Goal: Navigation & Orientation: Find specific page/section

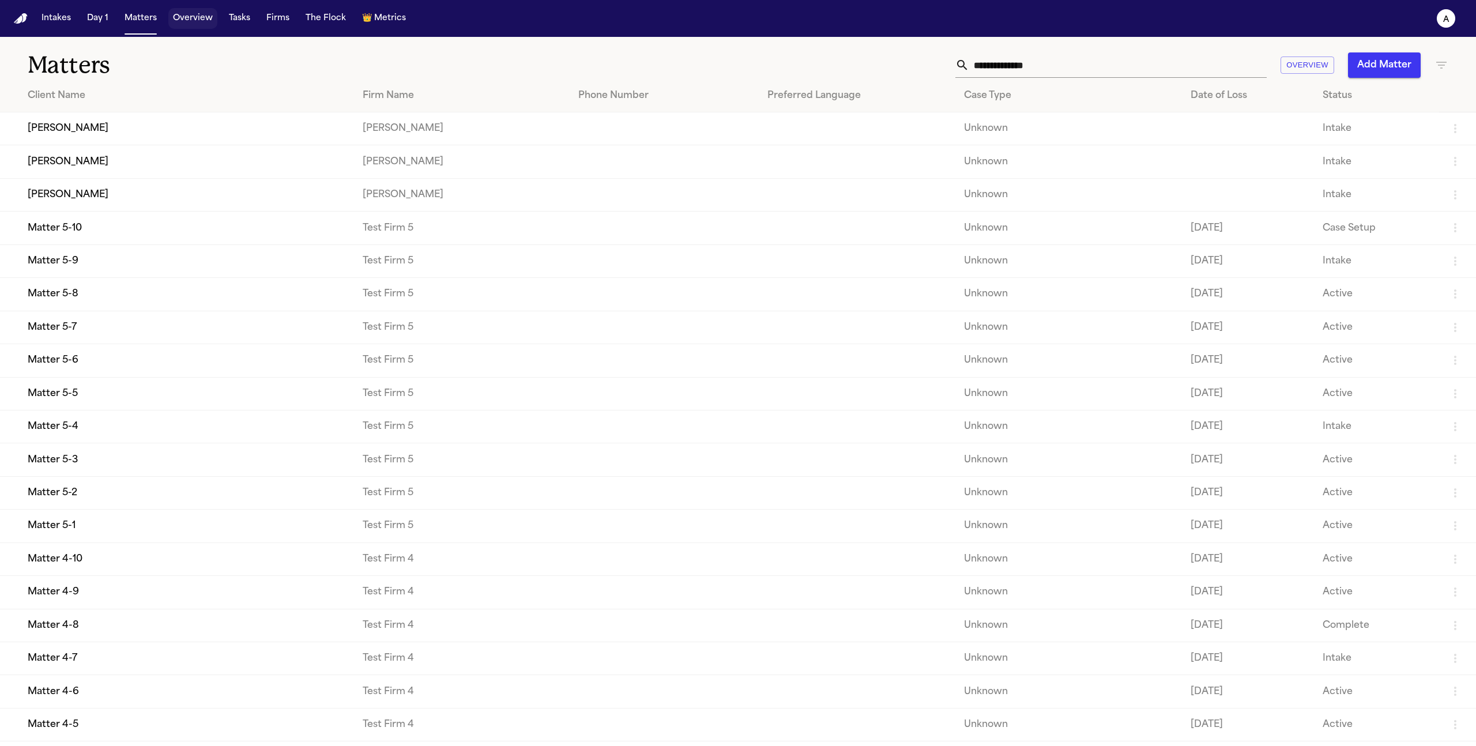
click at [193, 25] on button "Overview" at bounding box center [192, 18] width 49 height 21
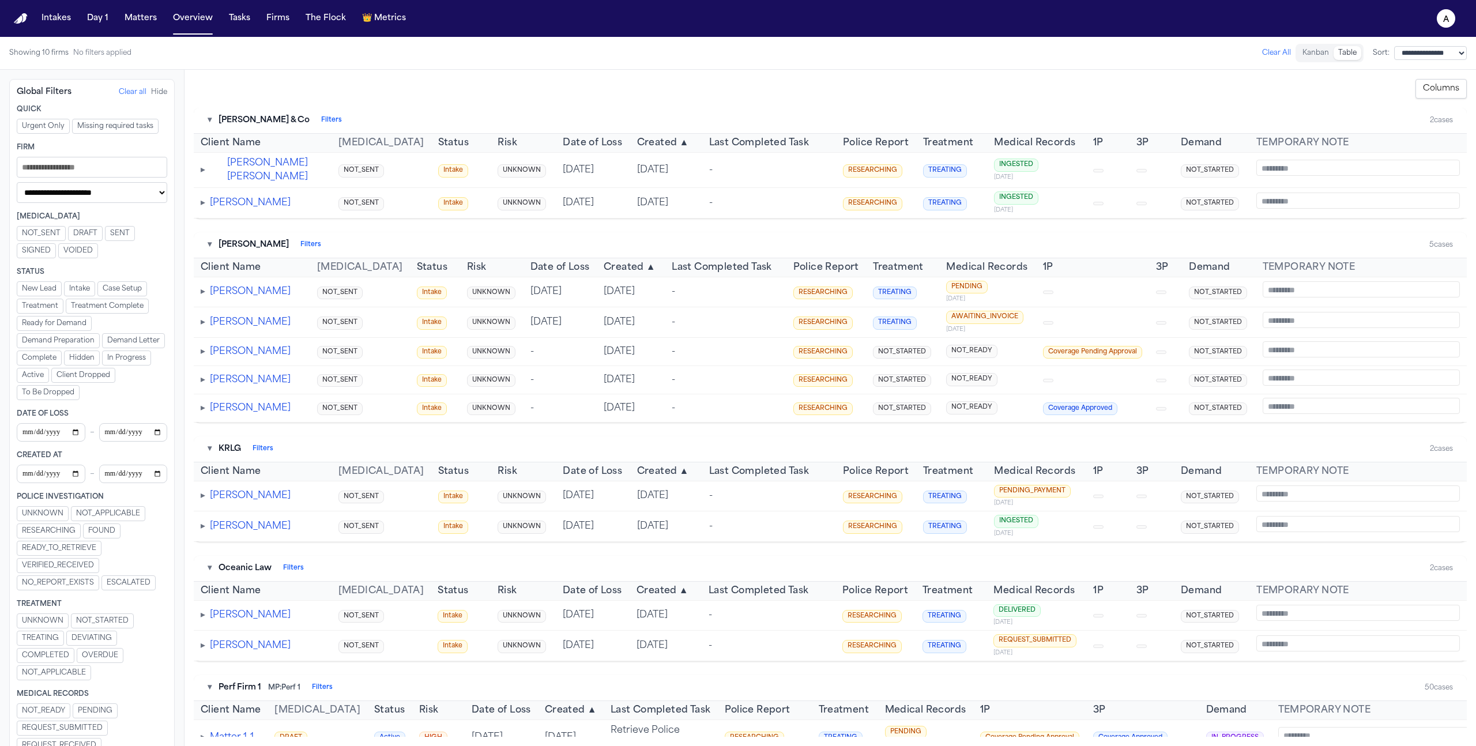
click at [141, 185] on select "**********" at bounding box center [92, 192] width 151 height 21
click at [641, 144] on span "Created" at bounding box center [657, 143] width 40 height 14
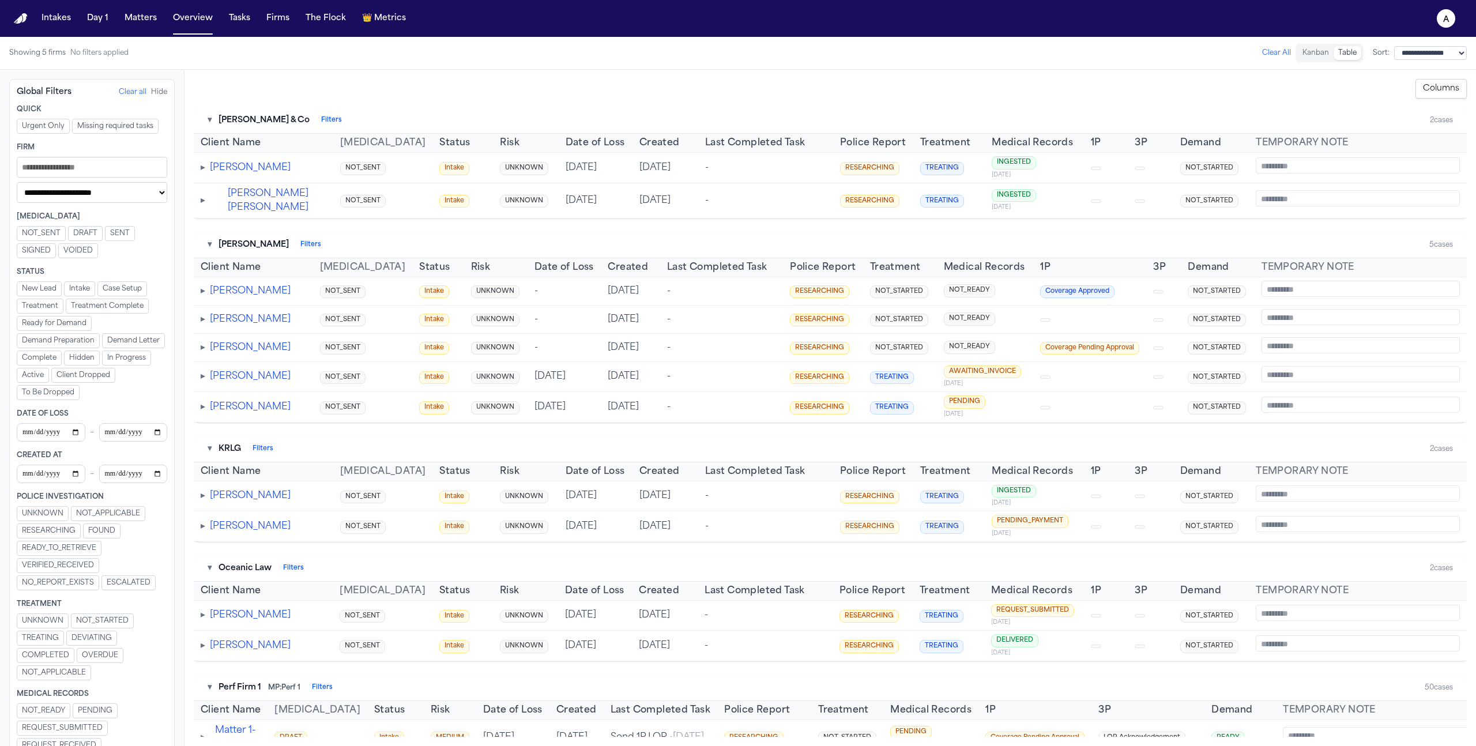
click at [641, 144] on span "Created" at bounding box center [660, 143] width 40 height 14
click at [614, 268] on button "Created ▼" at bounding box center [630, 268] width 52 height 14
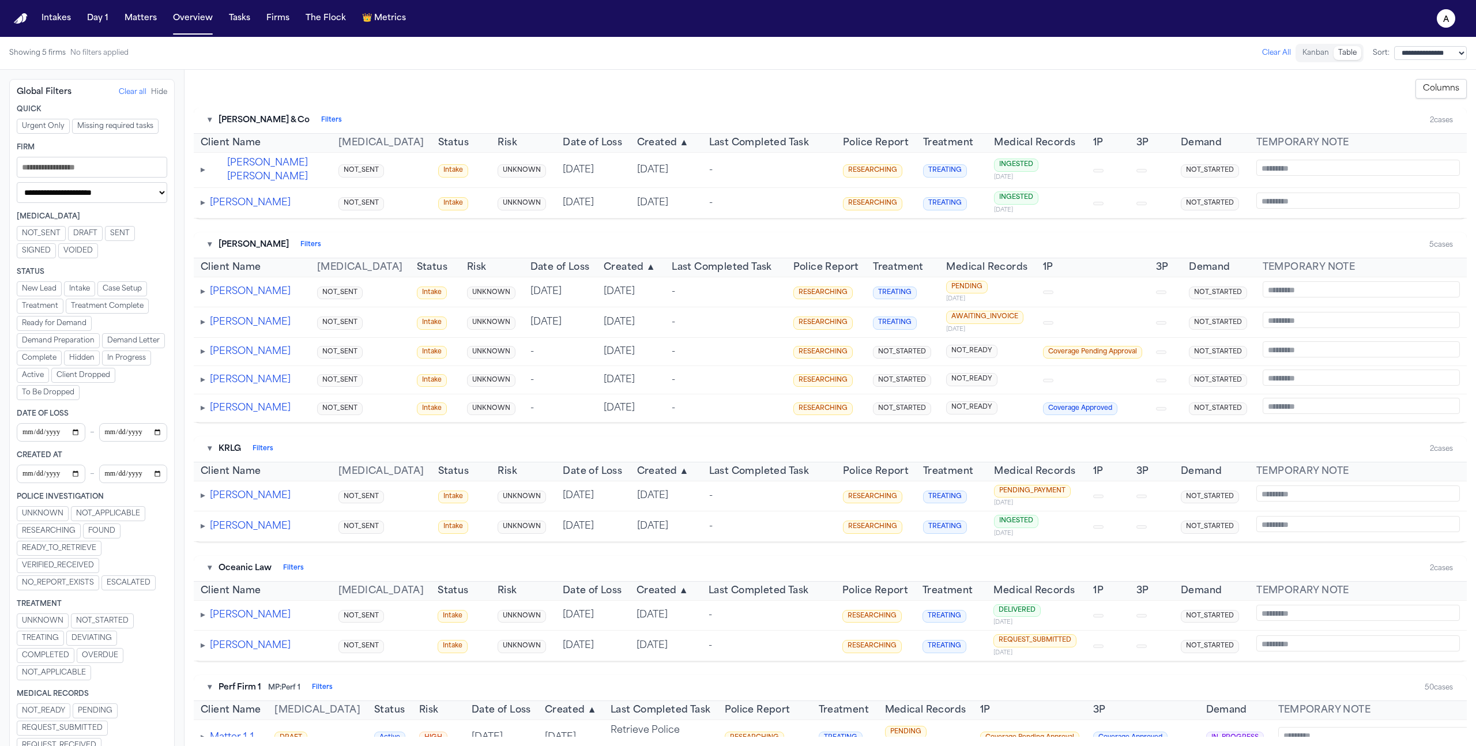
click at [646, 268] on span "▲" at bounding box center [650, 268] width 9 height 14
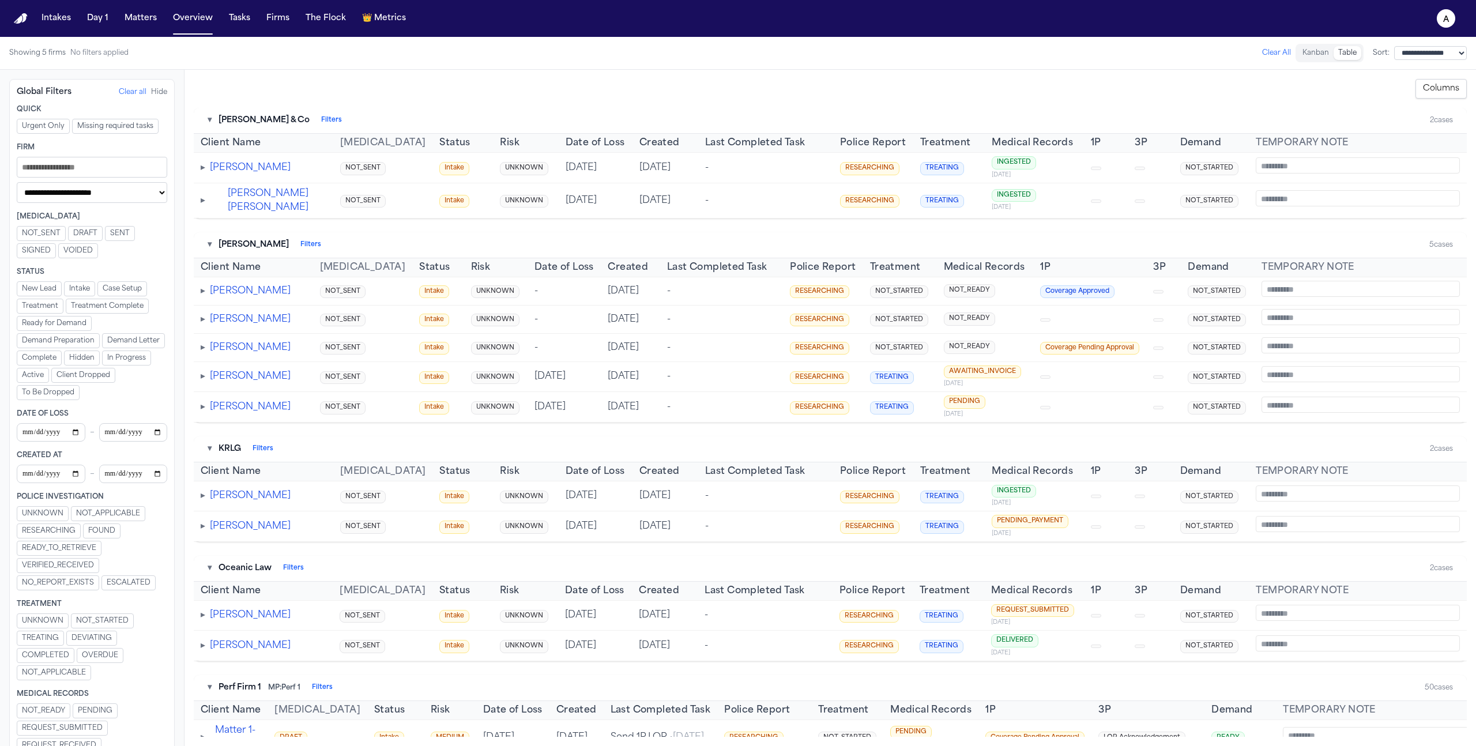
click at [535, 273] on span "Date of Loss" at bounding box center [564, 268] width 59 height 14
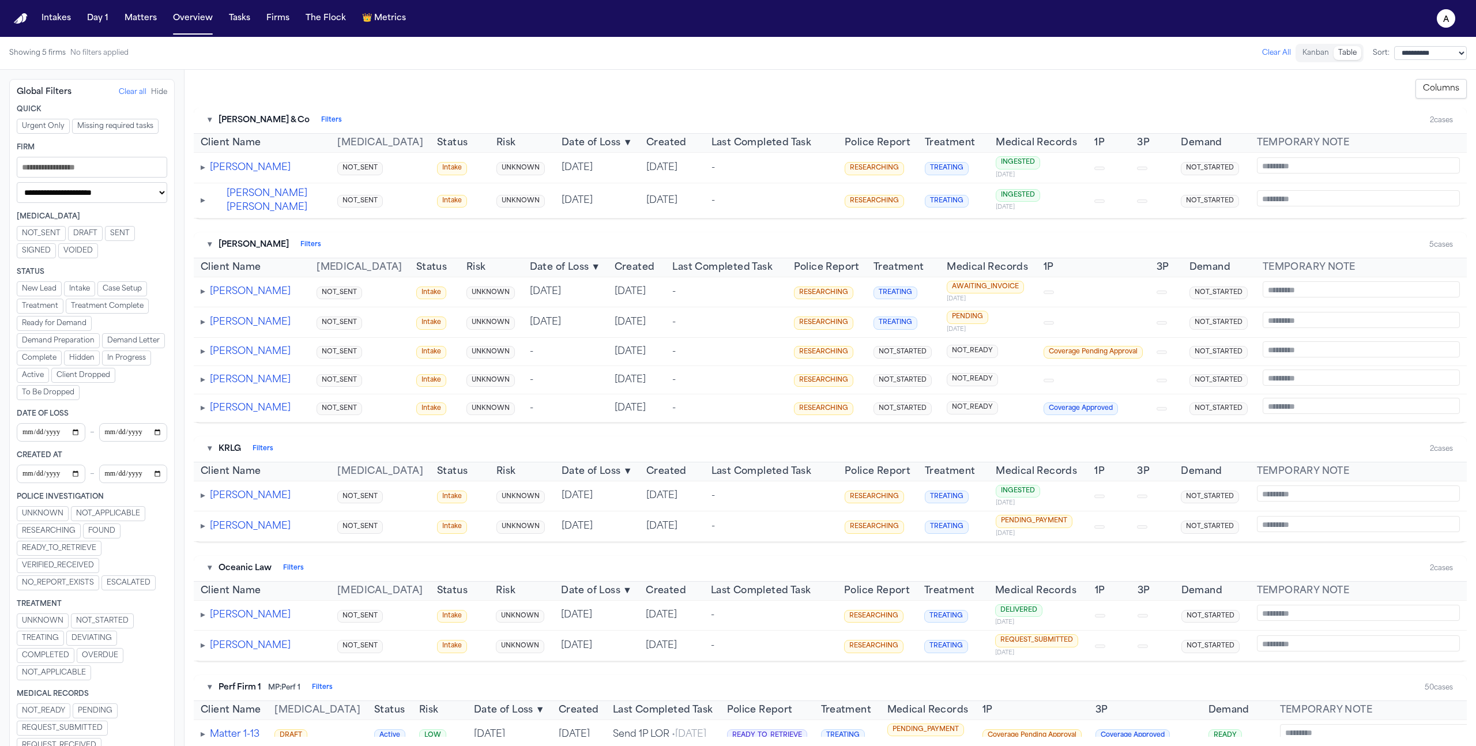
click at [535, 273] on span "Date of Loss" at bounding box center [559, 268] width 59 height 14
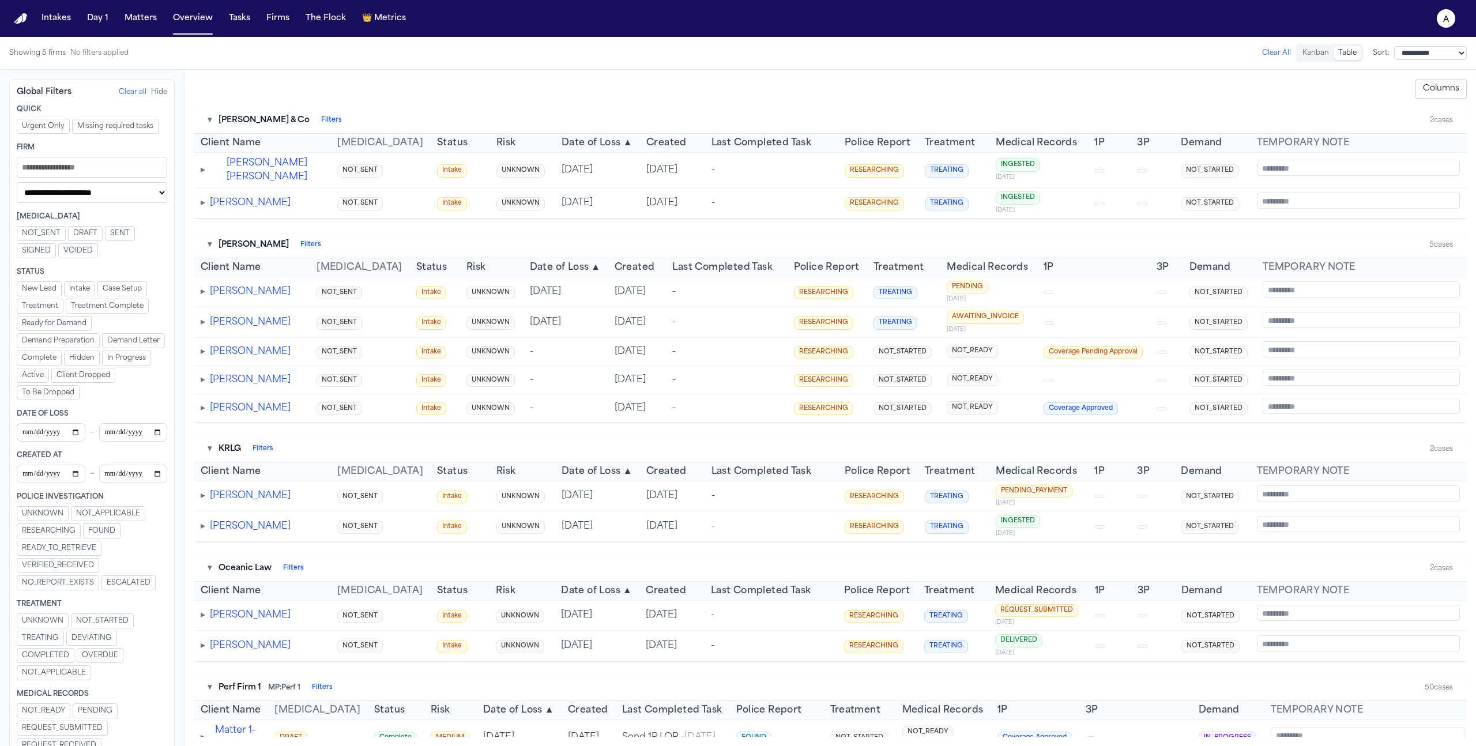
click at [580, 479] on span "Date of Loss" at bounding box center [591, 472] width 59 height 14
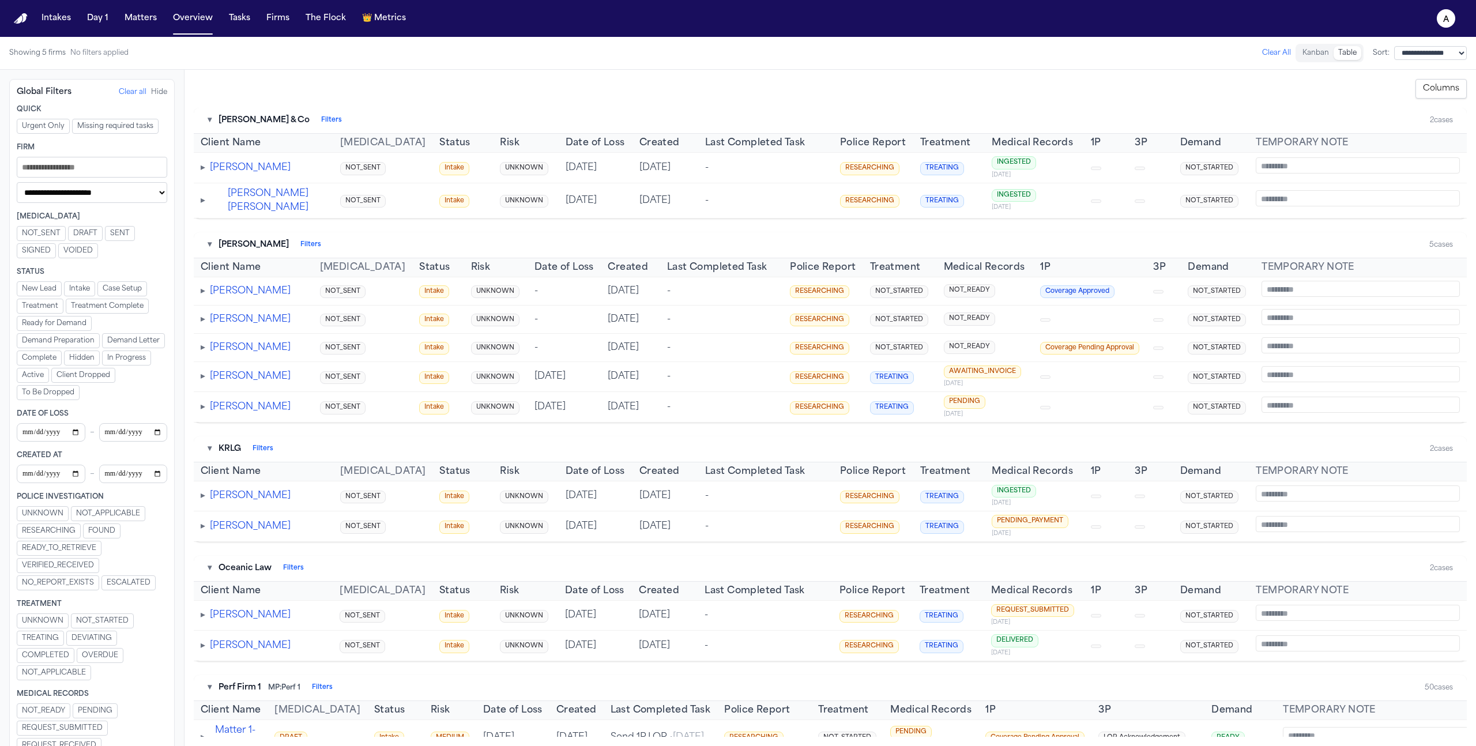
click at [580, 479] on span "Date of Loss" at bounding box center [595, 472] width 59 height 14
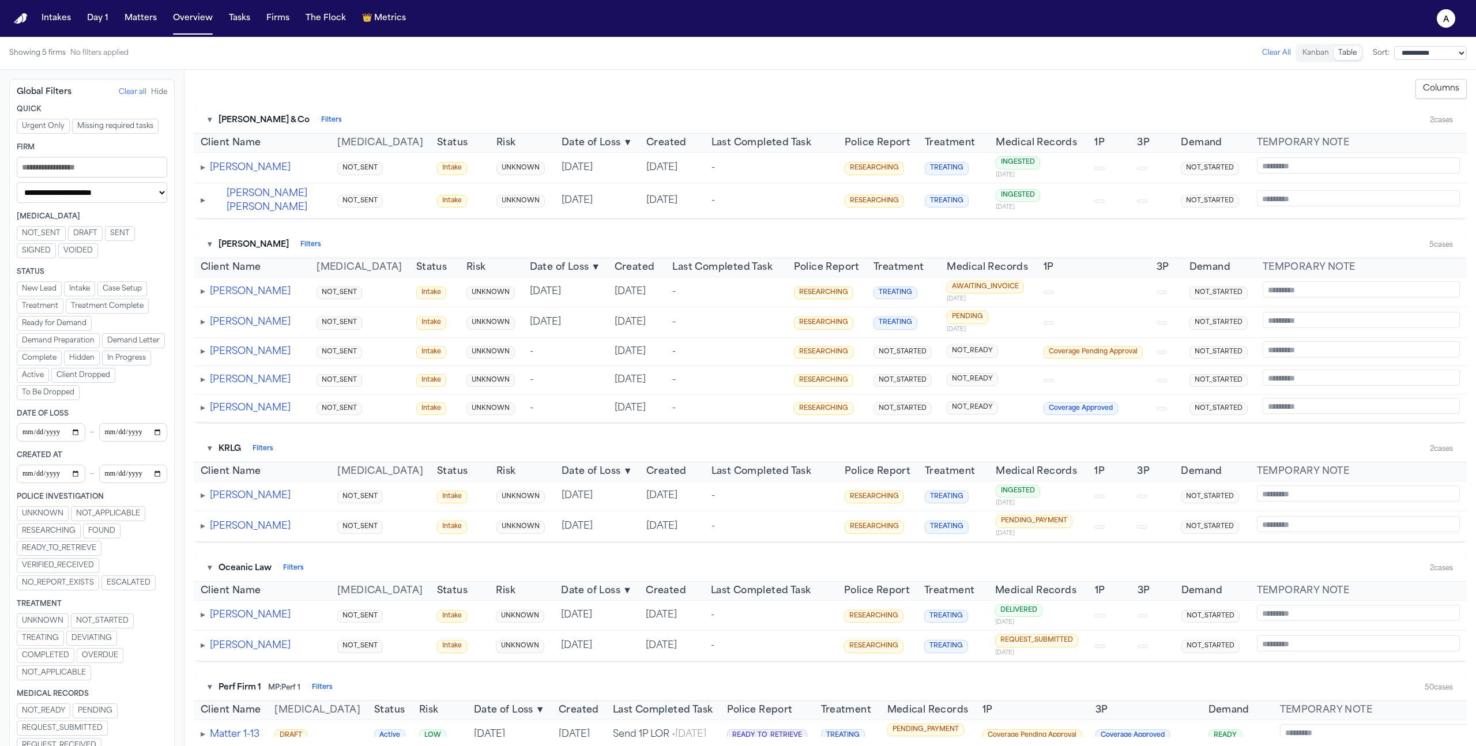
click at [646, 479] on span "Created" at bounding box center [666, 472] width 40 height 14
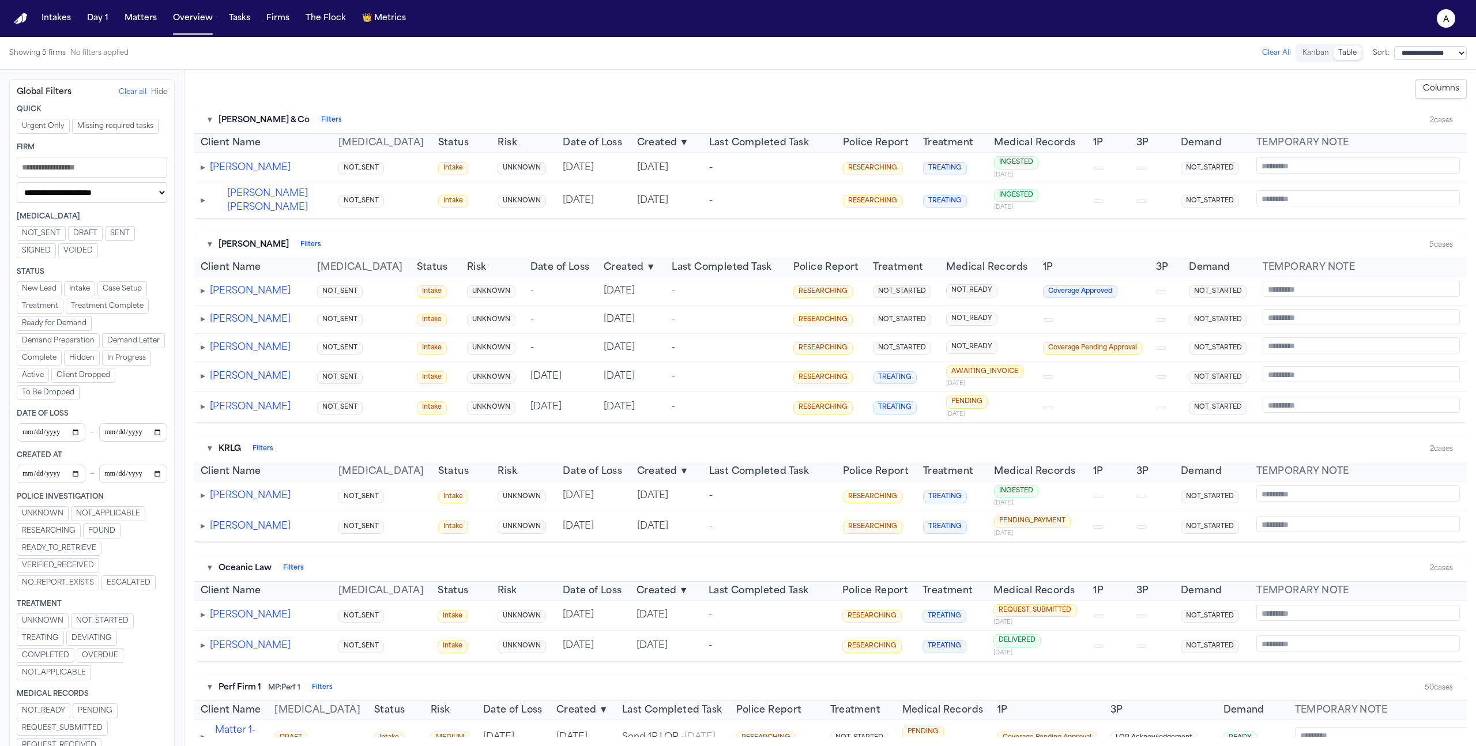
click at [571, 598] on span "Date of Loss" at bounding box center [592, 591] width 59 height 14
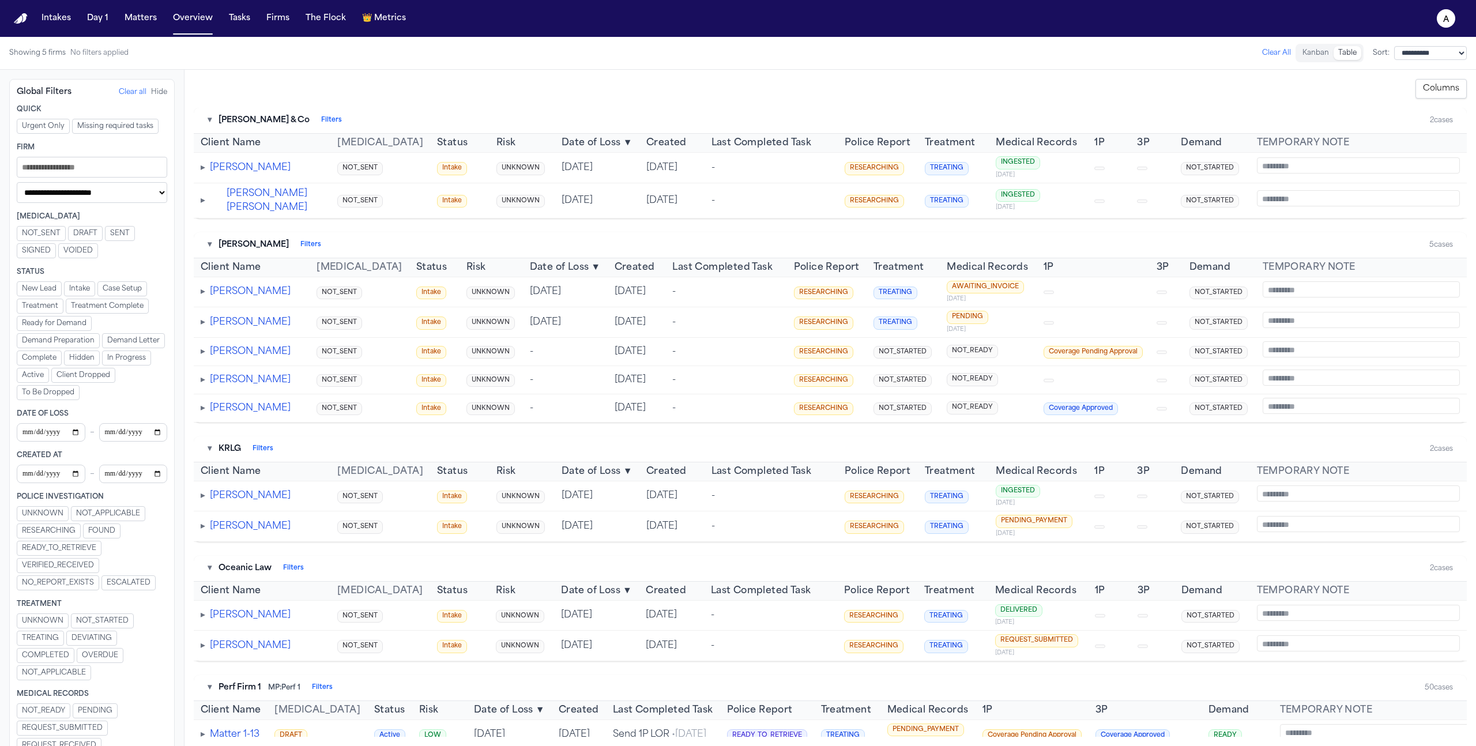
click at [576, 598] on span "Date of Loss" at bounding box center [590, 591] width 59 height 14
select select "**********"
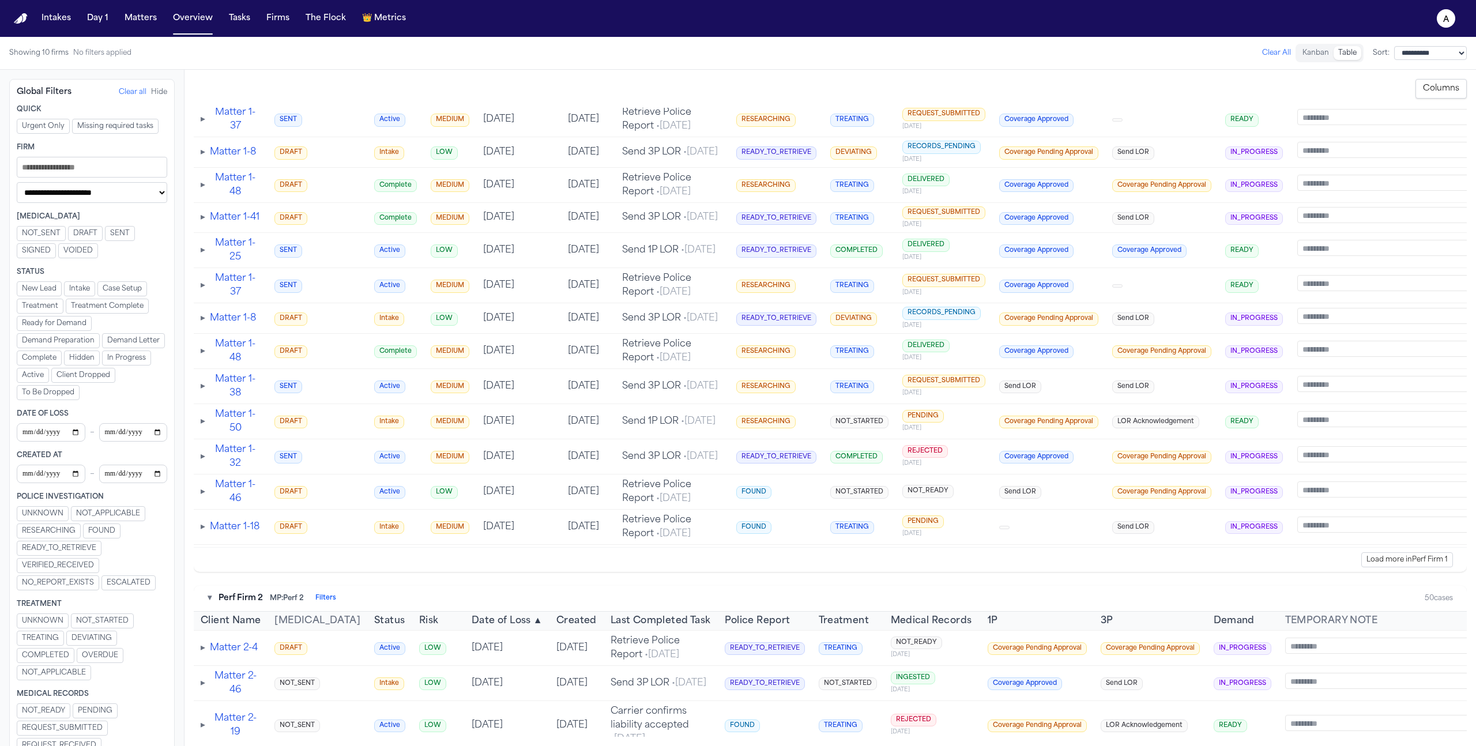
scroll to position [1132, 0]
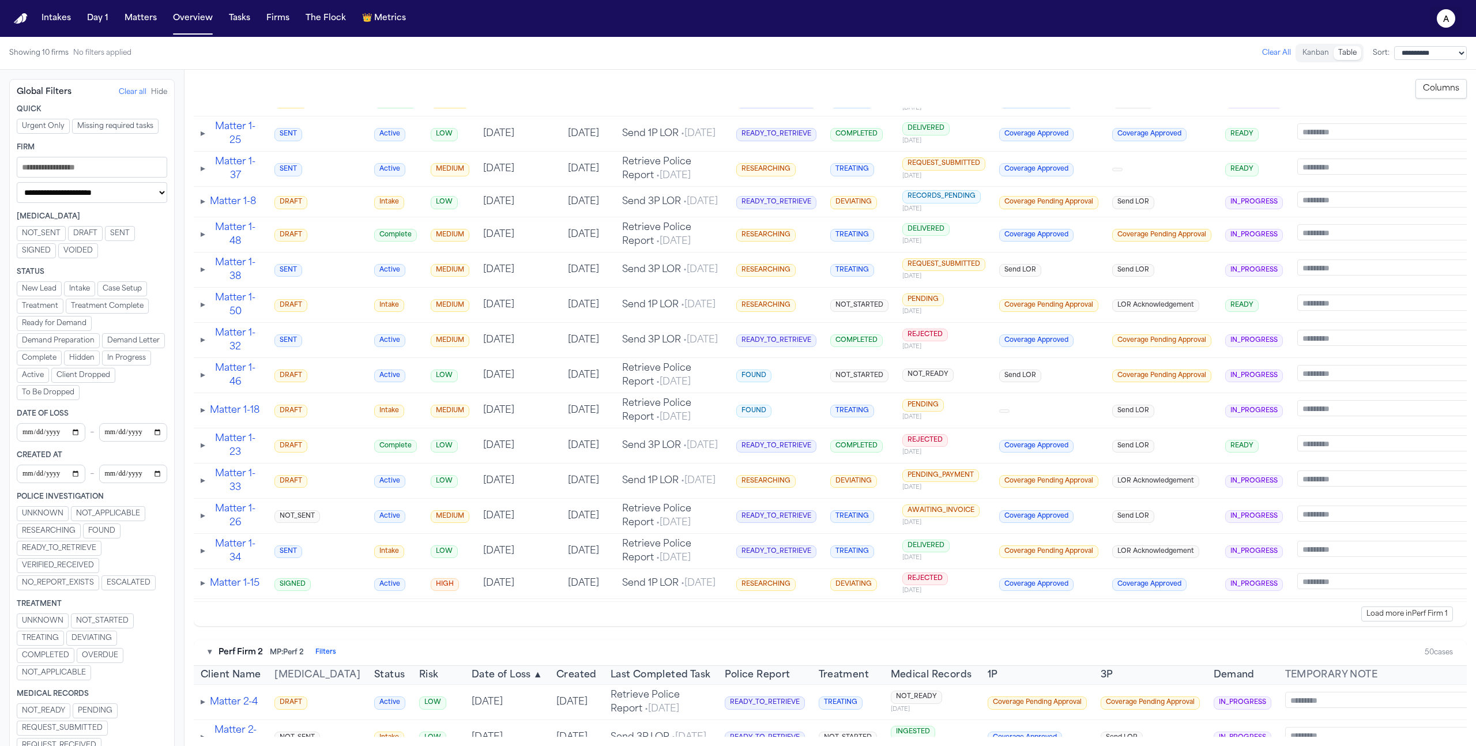
click at [1442, 21] on icon "a" at bounding box center [1446, 18] width 18 height 18
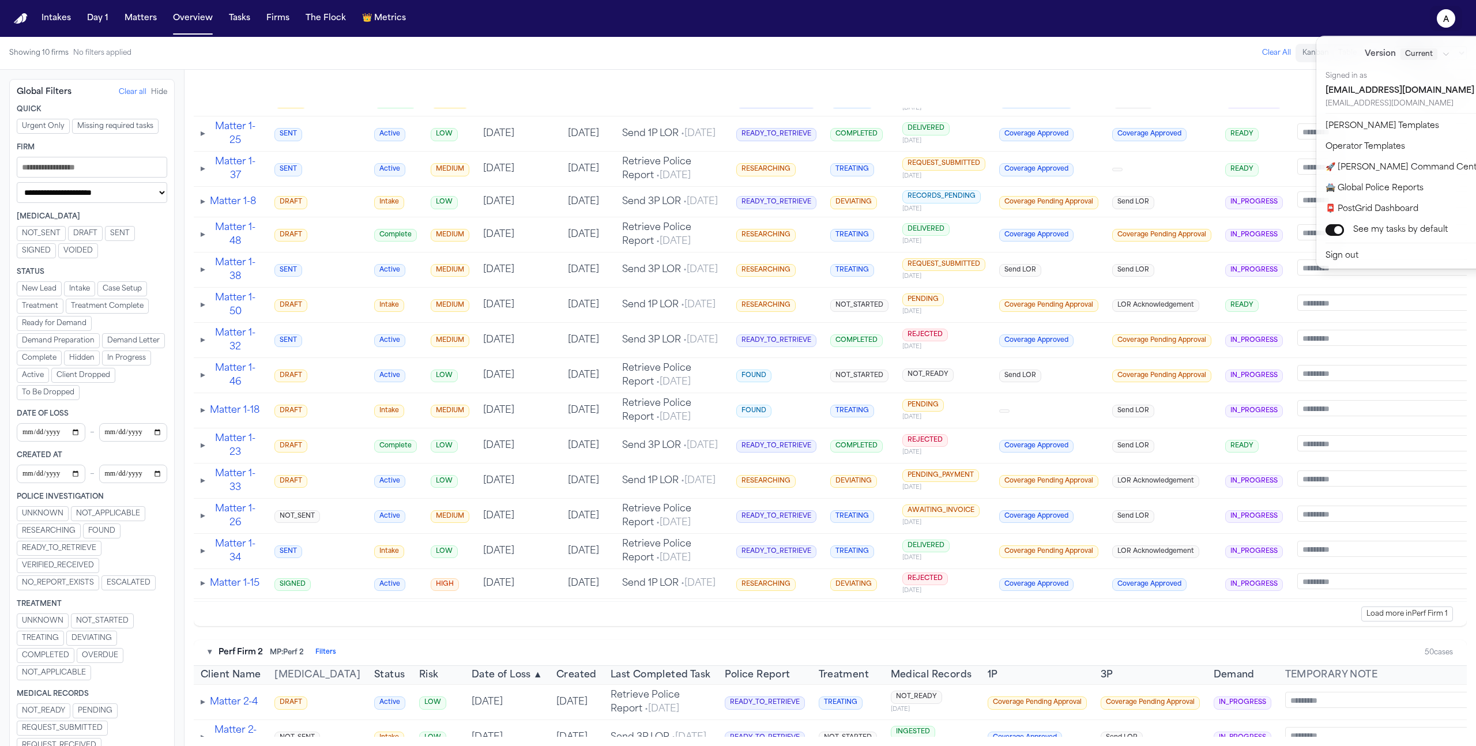
click at [1065, 26] on nav "Intakes Day 1 Matters Overview Tasks Firms The Flock 👑 Metrics a" at bounding box center [738, 18] width 1476 height 37
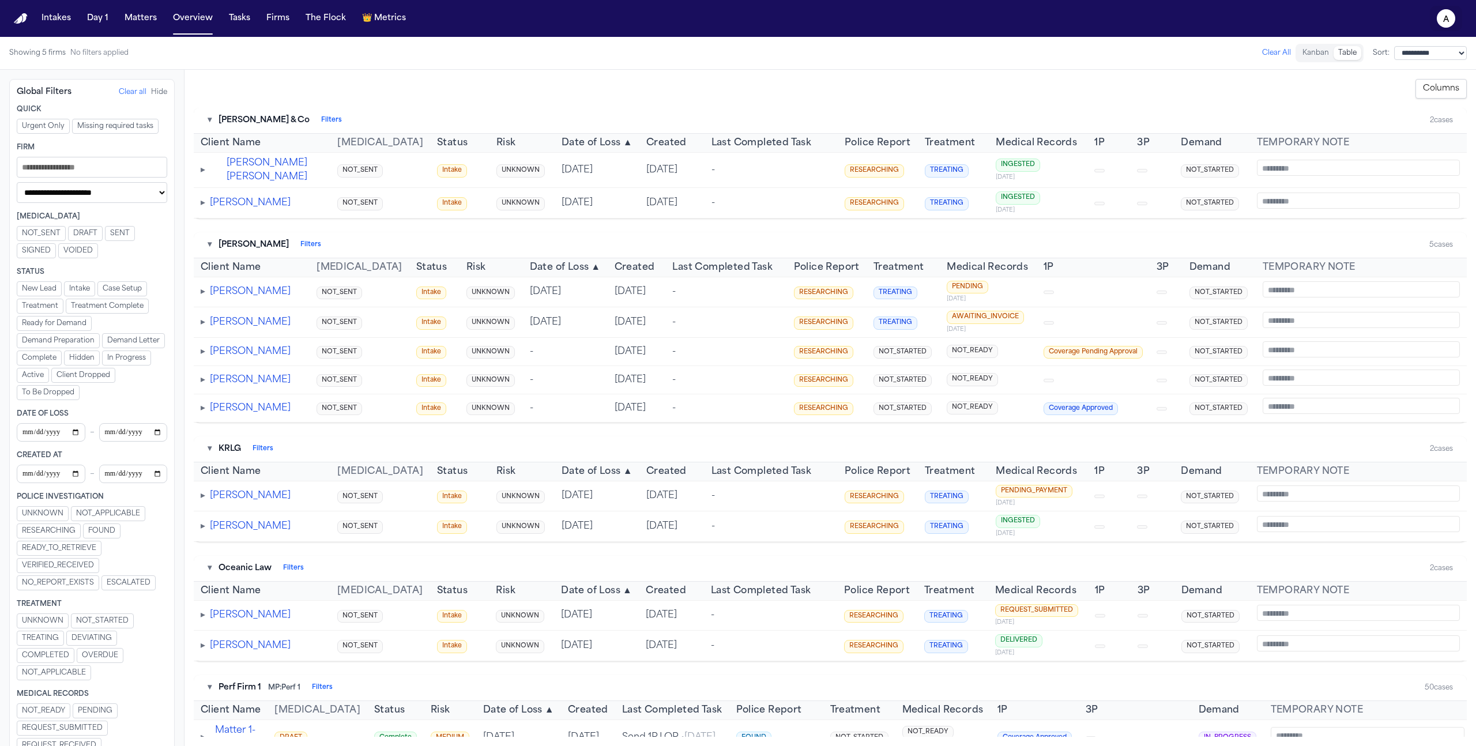
click at [1453, 27] on button "a" at bounding box center [1446, 18] width 32 height 25
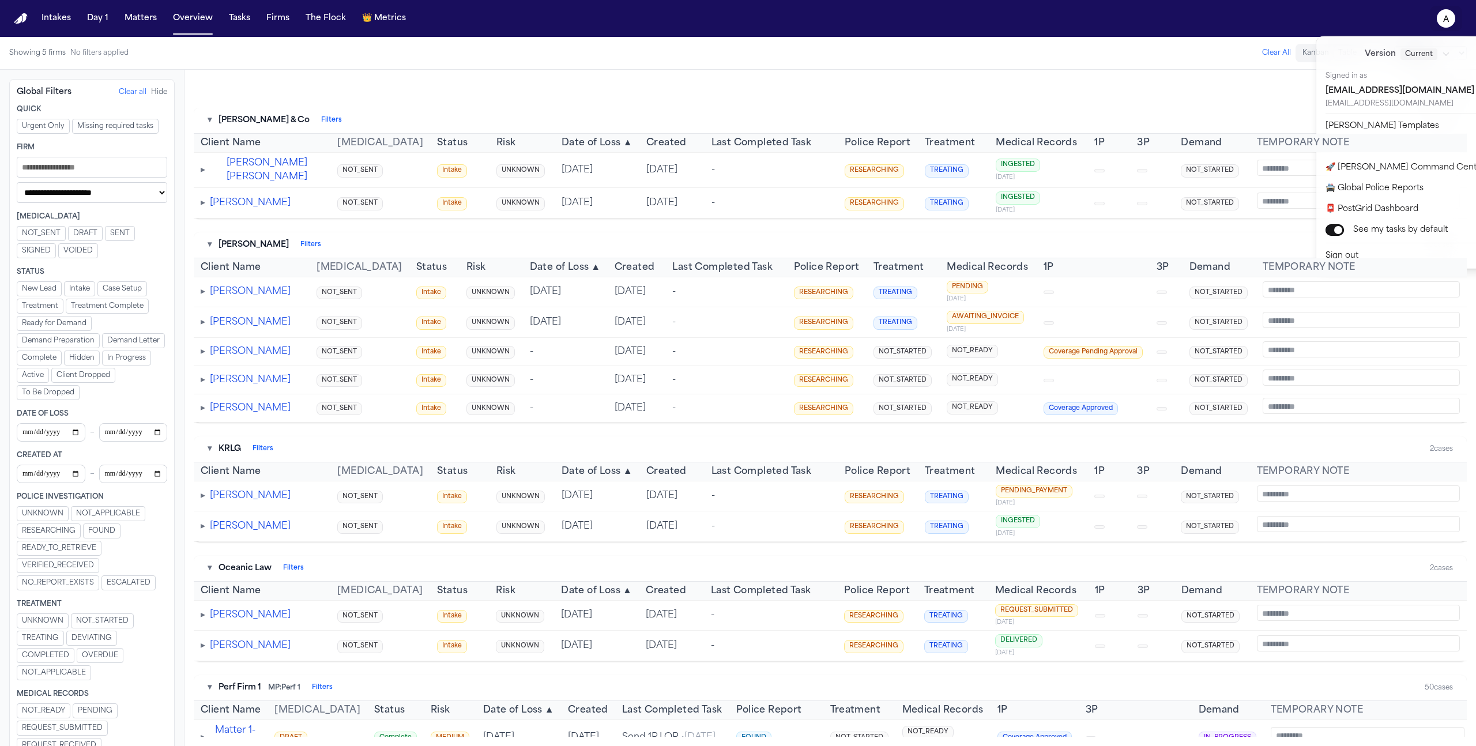
click at [1155, 103] on div "**********" at bounding box center [738, 373] width 1476 height 746
